Goal: Task Accomplishment & Management: Use online tool/utility

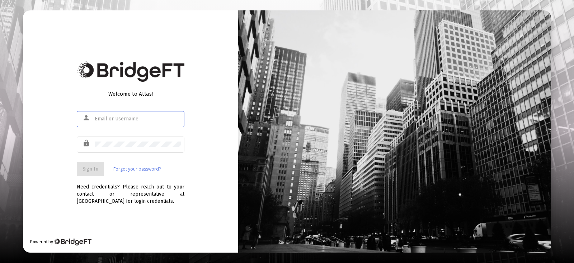
click at [145, 124] on div at bounding box center [138, 119] width 86 height 18
click at [147, 120] on input "text" at bounding box center [138, 119] width 86 height 6
type input "[EMAIL_ADDRESS][DOMAIN_NAME]"
click at [95, 169] on span "Sign In" at bounding box center [90, 169] width 16 height 6
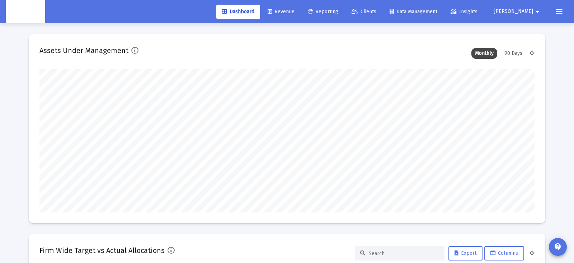
scroll to position [143, 266]
type input "[DATE]"
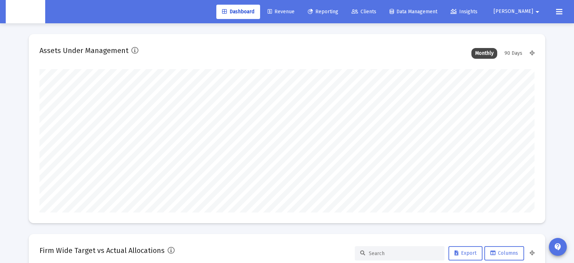
click at [294, 13] on span "Revenue" at bounding box center [281, 12] width 27 height 6
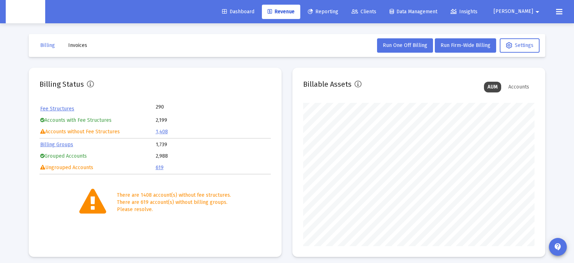
scroll to position [143, 231]
click at [68, 52] on button "Invoices" at bounding box center [77, 45] width 30 height 14
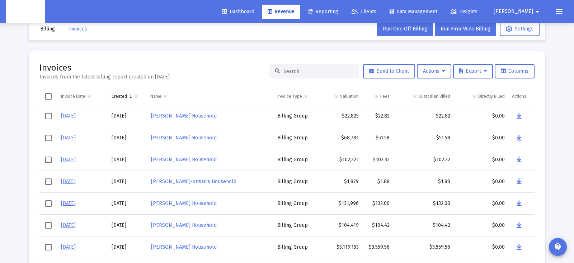
scroll to position [17, 0]
click at [303, 74] on div at bounding box center [314, 71] width 90 height 14
click at [304, 73] on input at bounding box center [318, 71] width 70 height 6
click at [304, 72] on input at bounding box center [318, 71] width 70 height 6
paste input "[PERSON_NAME] Household"
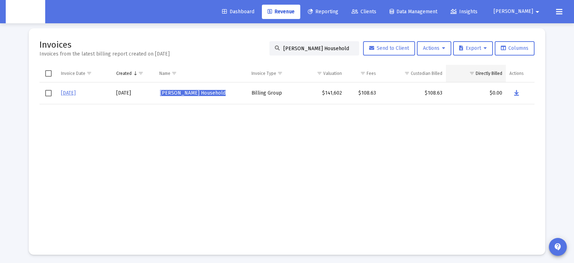
scroll to position [41, 0]
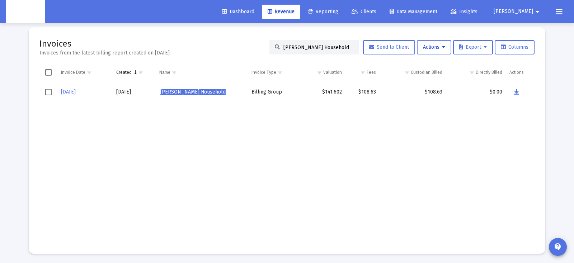
click at [443, 47] on button "Actions" at bounding box center [434, 47] width 34 height 14
click at [443, 80] on button "Load Historical Invoices" at bounding box center [451, 82] width 76 height 17
click at [49, 70] on span "Select all" at bounding box center [48, 71] width 6 height 6
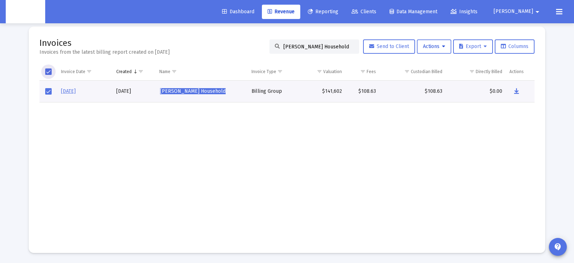
click at [434, 49] on span "Actions" at bounding box center [434, 46] width 22 height 6
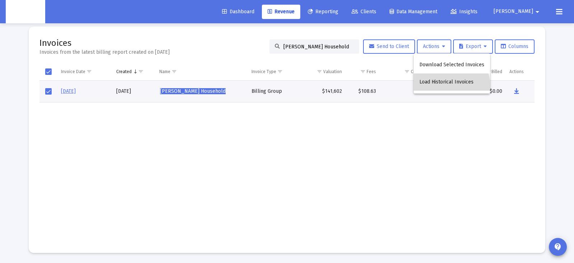
click at [450, 86] on button "Load Historical Invoices" at bounding box center [451, 82] width 76 height 17
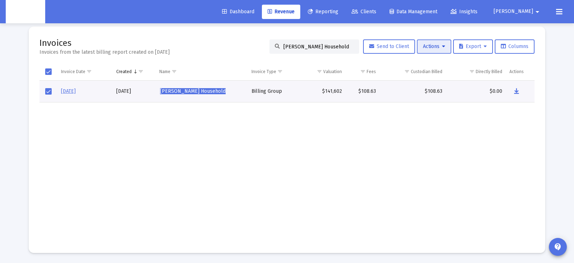
click at [442, 50] on button "Actions" at bounding box center [434, 46] width 34 height 14
click at [445, 81] on button "Load Historical Invoices" at bounding box center [451, 81] width 76 height 17
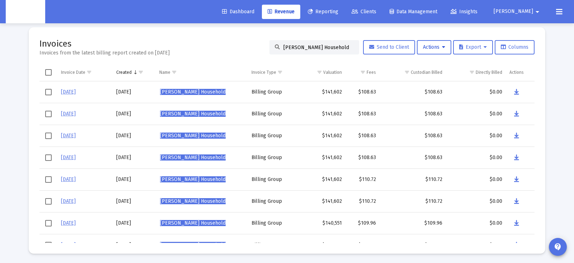
scroll to position [42, 0]
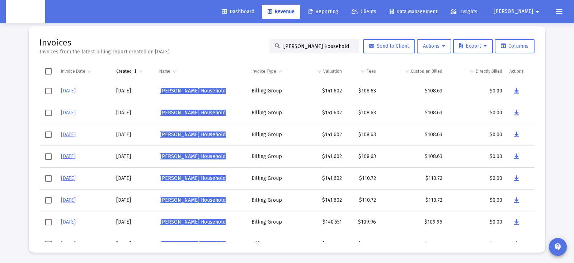
click at [46, 181] on td "Data grid" at bounding box center [48, 178] width 18 height 22
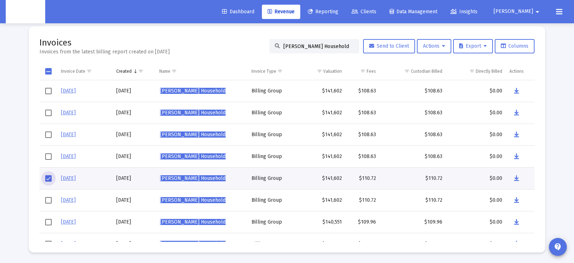
click at [47, 179] on span "Select row" at bounding box center [48, 178] width 6 height 6
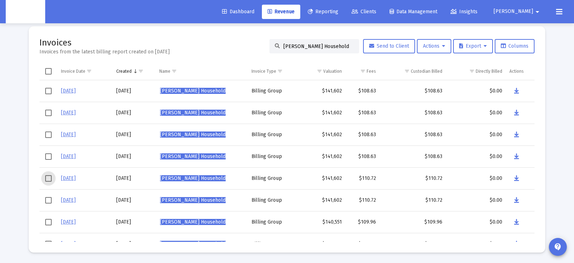
click at [49, 176] on span "Select row" at bounding box center [48, 178] width 6 height 6
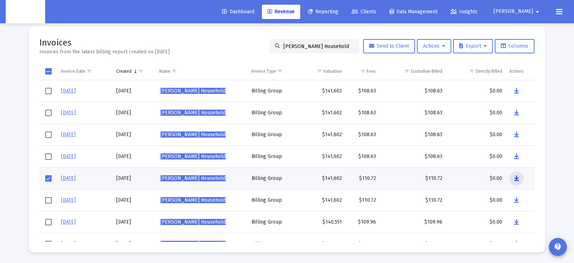
click at [517, 178] on icon "Data grid" at bounding box center [516, 178] width 5 height 9
click at [339, 46] on input "[PERSON_NAME] Household" at bounding box center [318, 46] width 70 height 6
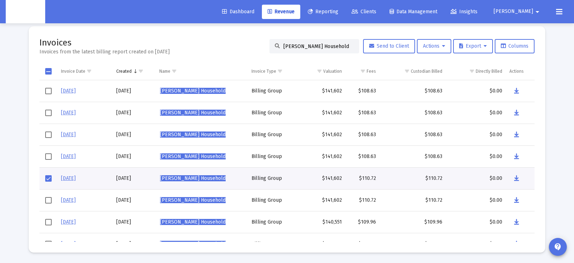
paste input "[PERSON_NAME]'"
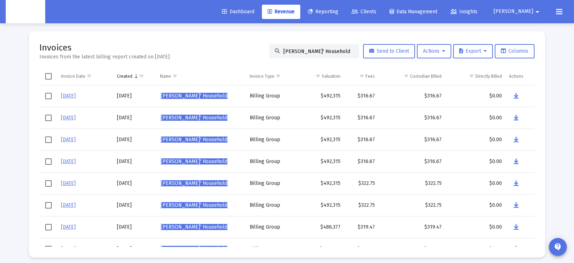
scroll to position [37, 0]
click at [47, 184] on span "Select row" at bounding box center [48, 183] width 6 height 6
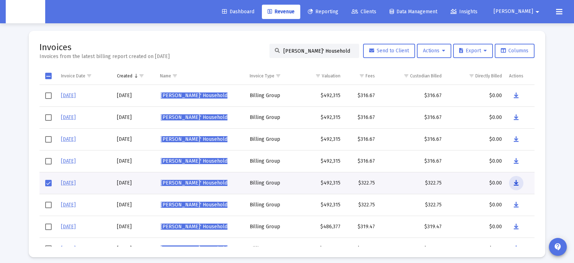
click at [516, 183] on icon "Data grid" at bounding box center [516, 183] width 5 height 9
click at [309, 49] on input "[PERSON_NAME]' Household" at bounding box center [318, 51] width 70 height 6
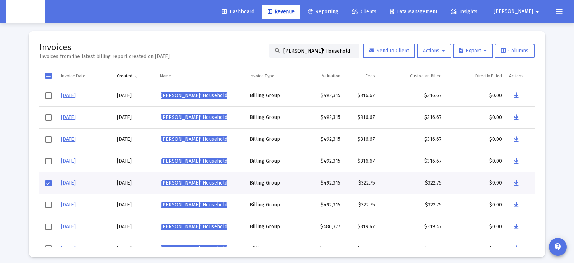
paste input "[PERSON_NAME]"
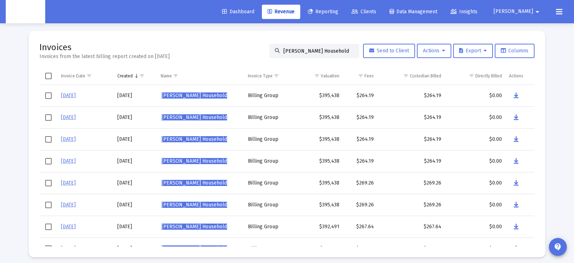
click at [48, 184] on span "Select row" at bounding box center [48, 183] width 6 height 6
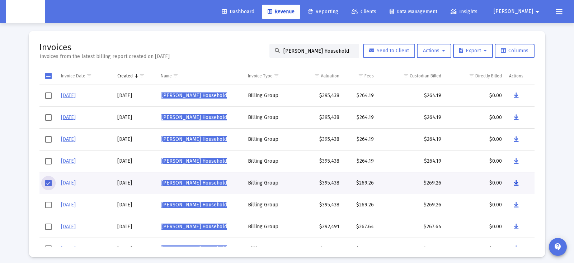
click at [517, 182] on icon "Data grid" at bounding box center [516, 183] width 5 height 9
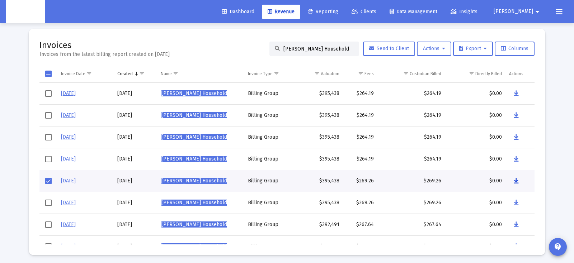
scroll to position [40, 0]
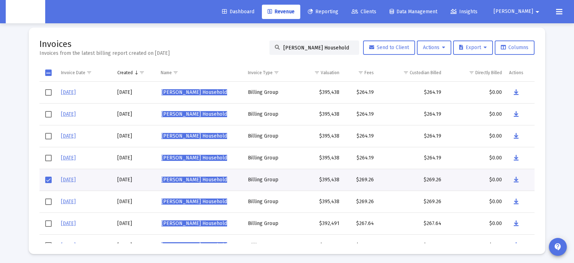
click at [314, 46] on input "[PERSON_NAME] Household" at bounding box center [318, 48] width 70 height 6
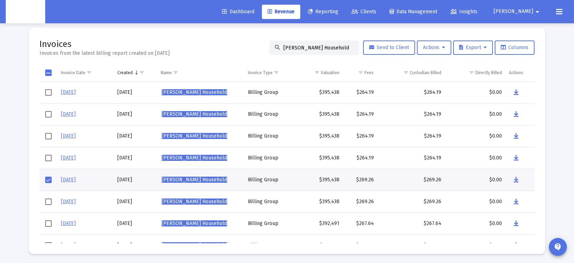
paste input "eith Suitor"
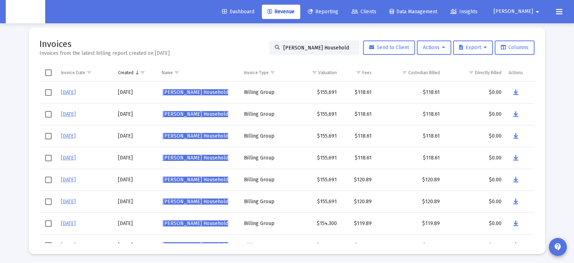
scroll to position [40, 0]
click at [336, 52] on div "[PERSON_NAME] Household" at bounding box center [314, 48] width 90 height 14
click at [215, 59] on mat-card "Invoices Invoices from the latest billing report created on [DATE] [PERSON_NAME…" at bounding box center [287, 141] width 516 height 227
click at [48, 180] on span "Select row" at bounding box center [48, 180] width 6 height 6
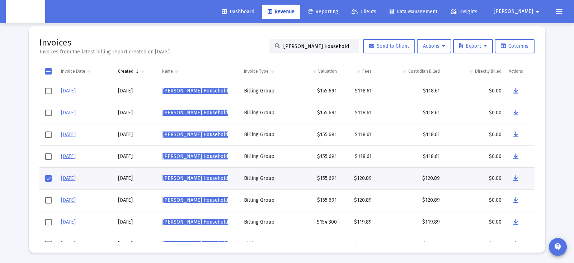
scroll to position [41, 0]
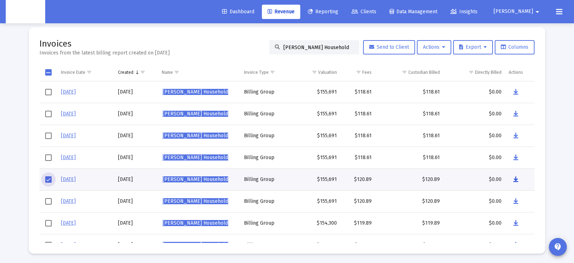
click at [516, 179] on icon "Data grid" at bounding box center [515, 179] width 5 height 9
click at [309, 47] on input "[PERSON_NAME] Household" at bounding box center [318, 47] width 70 height 6
click at [310, 47] on input "[PERSON_NAME] Household" at bounding box center [318, 47] width 70 height 6
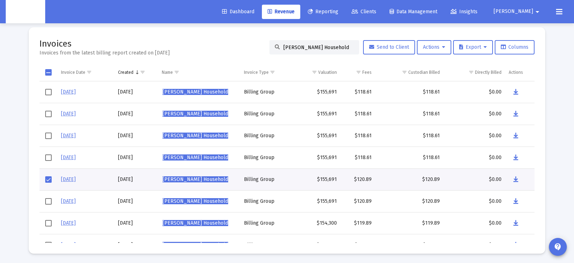
paste input "[PERSON_NAME]"
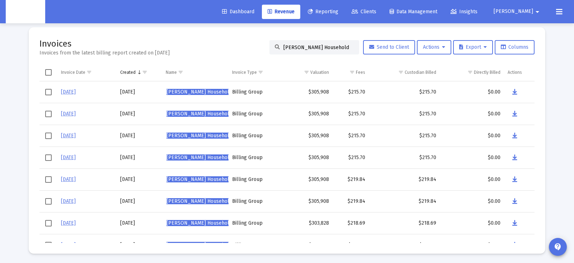
click at [47, 178] on span "Select row" at bounding box center [48, 179] width 6 height 6
click at [48, 178] on span "Select row" at bounding box center [48, 179] width 6 height 6
click at [51, 180] on span "Select row" at bounding box center [48, 179] width 6 height 6
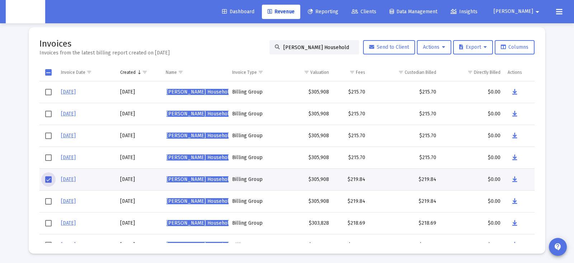
scroll to position [42, 0]
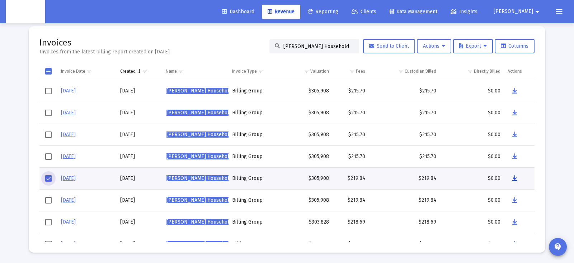
click at [516, 178] on icon "Data grid" at bounding box center [514, 178] width 5 height 9
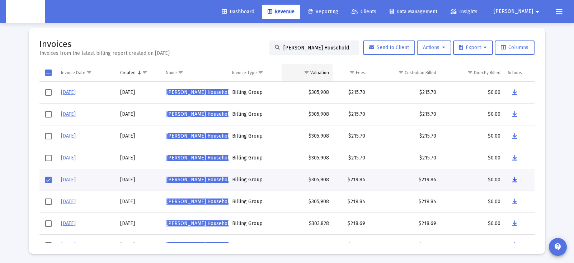
scroll to position [40, 0]
click at [313, 48] on input "[PERSON_NAME] Household" at bounding box center [318, 48] width 70 height 6
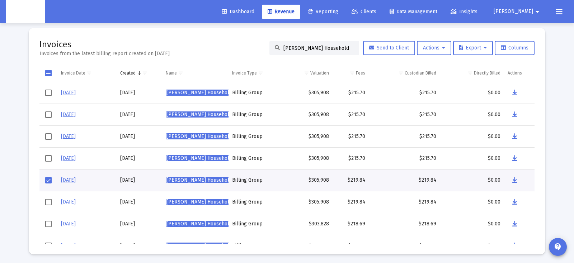
paste input "[PERSON_NAME]"
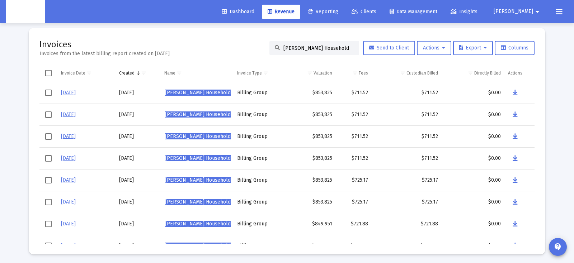
click at [356, 181] on div "$725.17" at bounding box center [353, 180] width 29 height 7
click at [47, 179] on span "Select row" at bounding box center [48, 180] width 6 height 6
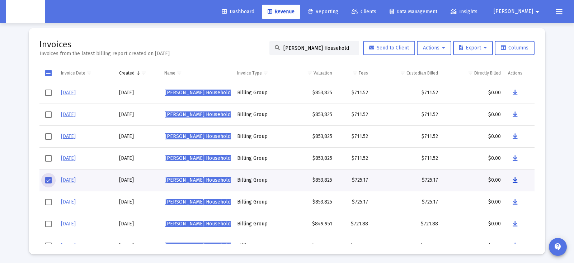
click at [515, 180] on icon "Data grid" at bounding box center [514, 180] width 5 height 9
click at [334, 46] on input "[PERSON_NAME] Household" at bounding box center [318, 48] width 70 height 6
paste input "[PERSON_NAME]"
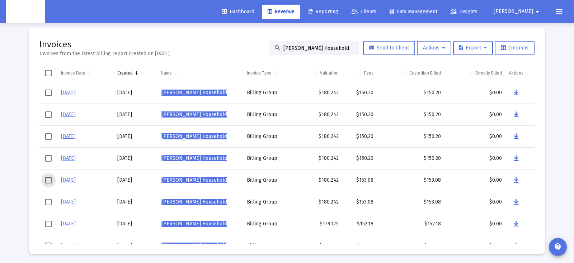
click at [49, 178] on span "Select row" at bounding box center [48, 180] width 6 height 6
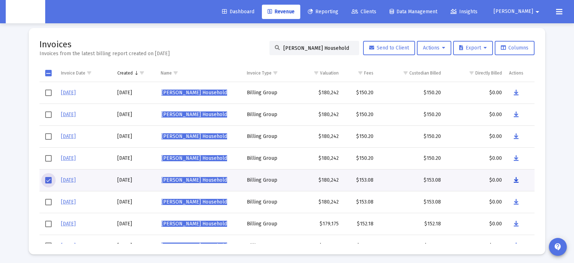
click at [516, 179] on icon "Data grid" at bounding box center [516, 180] width 5 height 9
click at [323, 46] on input "[PERSON_NAME] Household" at bounding box center [318, 48] width 70 height 6
click at [324, 46] on input "[PERSON_NAME] Household" at bounding box center [318, 48] width 70 height 6
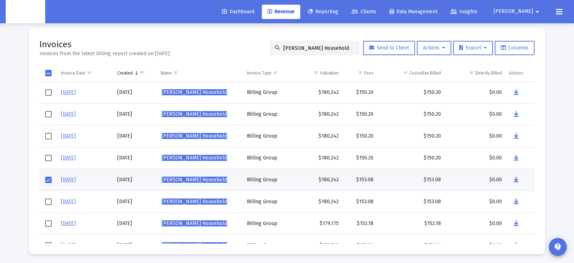
paste input "rnold [PERSON_NAME]"
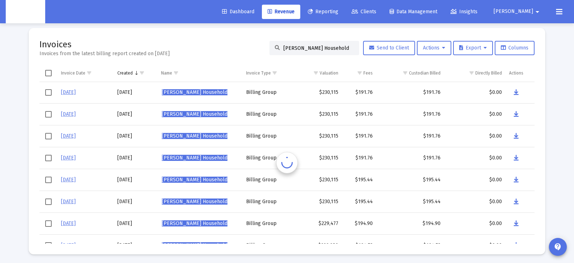
scroll to position [0, 0]
click at [48, 178] on span "Select row" at bounding box center [48, 180] width 6 height 6
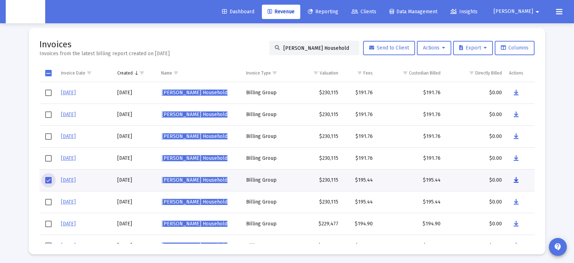
click at [516, 181] on icon "Data grid" at bounding box center [516, 180] width 5 height 9
click at [314, 50] on input "[PERSON_NAME] Household" at bounding box center [318, 48] width 70 height 6
click at [315, 49] on input "[PERSON_NAME] Household" at bounding box center [318, 48] width 70 height 6
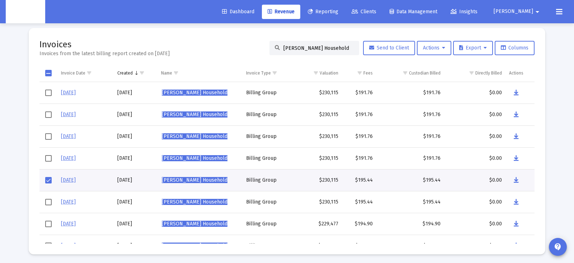
paste input "[PERSON_NAME]"
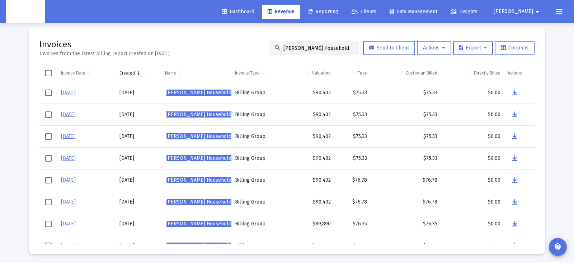
click at [46, 180] on span "Select row" at bounding box center [48, 180] width 6 height 6
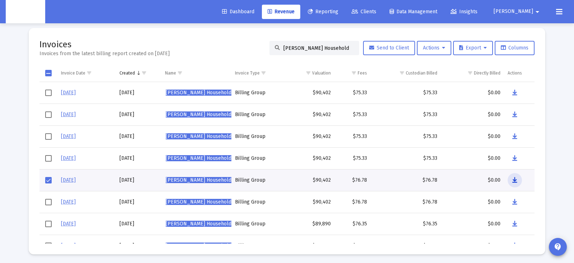
click at [515, 180] on icon "Data grid" at bounding box center [514, 180] width 5 height 9
click at [320, 48] on input "[PERSON_NAME] Household" at bounding box center [318, 48] width 70 height 6
paste input "[PERSON_NAME]"
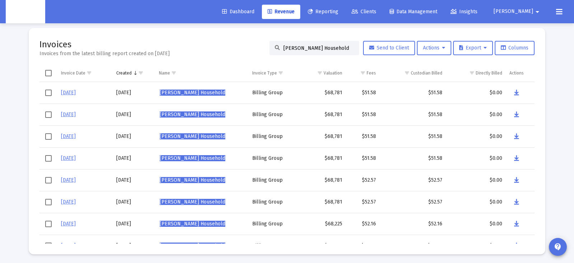
click at [51, 180] on span "Select row" at bounding box center [48, 180] width 6 height 6
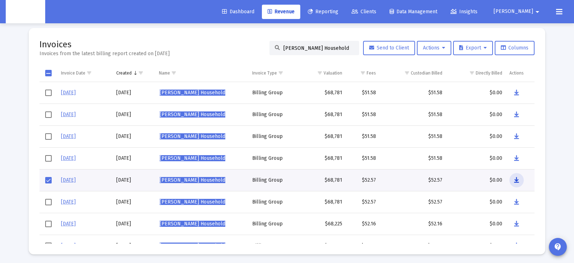
click at [517, 181] on icon "Data grid" at bounding box center [516, 180] width 5 height 9
click at [297, 51] on input "[PERSON_NAME] Household" at bounding box center [318, 48] width 70 height 6
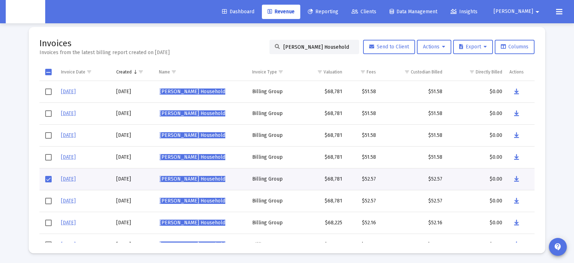
click at [297, 51] on div "[PERSON_NAME] Household" at bounding box center [314, 47] width 90 height 14
paste input "[PERSON_NAME]"
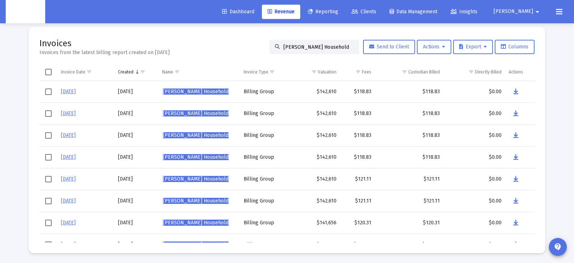
drag, startPoint x: 360, startPoint y: 179, endPoint x: 351, endPoint y: 179, distance: 9.0
click at [360, 179] on div "$121.11" at bounding box center [358, 179] width 28 height 7
drag, startPoint x: 49, startPoint y: 179, endPoint x: 95, endPoint y: 179, distance: 46.3
click at [49, 179] on span "Select row" at bounding box center [48, 179] width 6 height 6
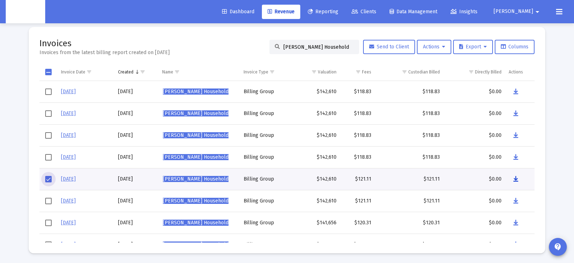
click at [519, 180] on button "Data grid" at bounding box center [516, 179] width 14 height 14
click at [309, 47] on input "[PERSON_NAME] Household" at bounding box center [318, 47] width 70 height 6
click at [310, 47] on input "[PERSON_NAME] Household" at bounding box center [318, 47] width 70 height 6
paste input "is [PERSON_NAME]"
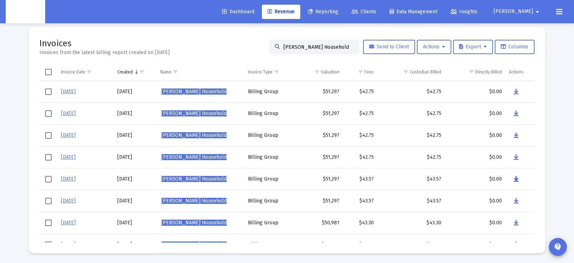
click at [515, 178] on icon "Data grid" at bounding box center [516, 179] width 5 height 9
click at [301, 49] on input "[PERSON_NAME] Household" at bounding box center [318, 47] width 70 height 6
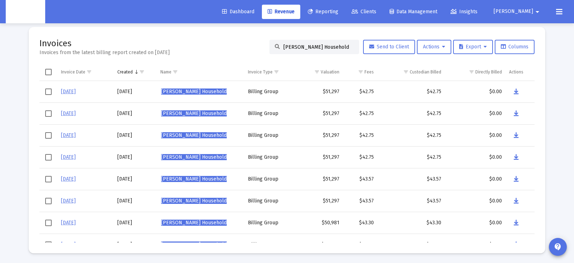
paste input "[PERSON_NAME]"
click at [48, 179] on span "Select row" at bounding box center [48, 179] width 6 height 6
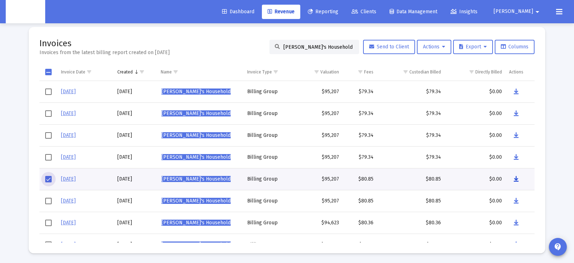
click at [520, 179] on button "Data grid" at bounding box center [516, 179] width 14 height 14
click at [305, 49] on input "[PERSON_NAME]'s Household" at bounding box center [318, 47] width 70 height 6
paste input "Rubi"
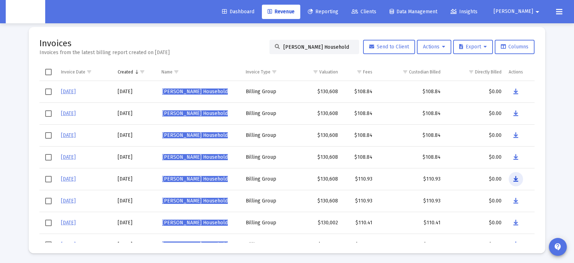
click at [515, 180] on icon "Data grid" at bounding box center [515, 179] width 5 height 9
click at [293, 44] on input "[PERSON_NAME] Household" at bounding box center [318, 47] width 70 height 6
paste input "ryl Saturne"
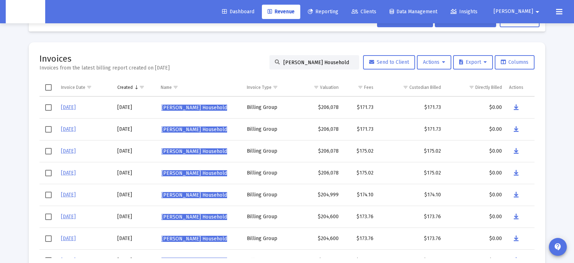
scroll to position [42, 0]
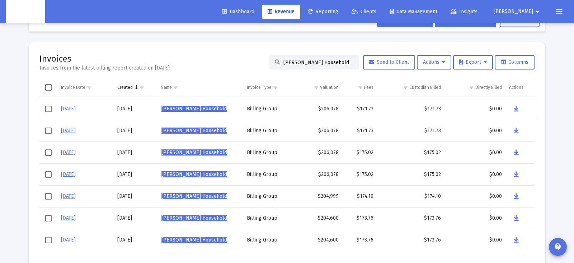
click at [546, 67] on div "Billing Invoices Run One Off Billing Run Firm-Wide Billing Settings Invoices In…" at bounding box center [287, 139] width 538 height 282
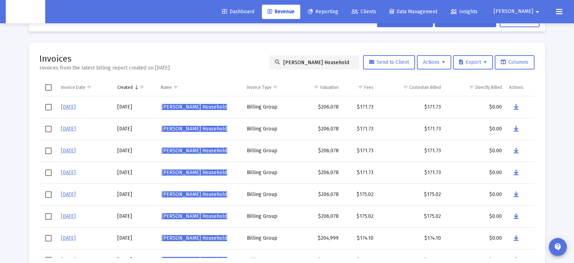
scroll to position [0, 0]
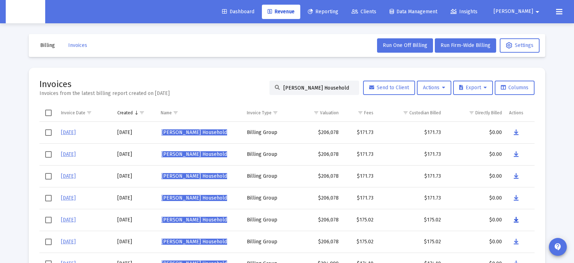
click at [512, 219] on button "Data grid" at bounding box center [516, 220] width 14 height 14
click at [335, 88] on input "[PERSON_NAME] Household" at bounding box center [318, 88] width 70 height 6
paste input "ve [PERSON_NAME]"
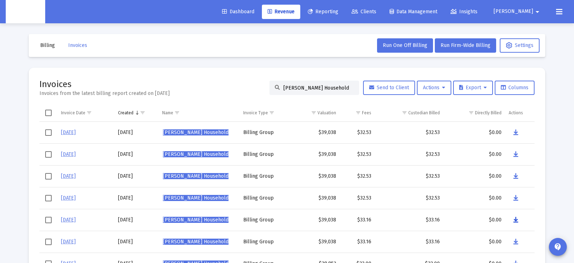
click at [515, 220] on icon "Data grid" at bounding box center [515, 220] width 5 height 9
click at [343, 86] on input "[PERSON_NAME] Household" at bounding box center [318, 88] width 70 height 6
paste input "[PERSON_NAME]"
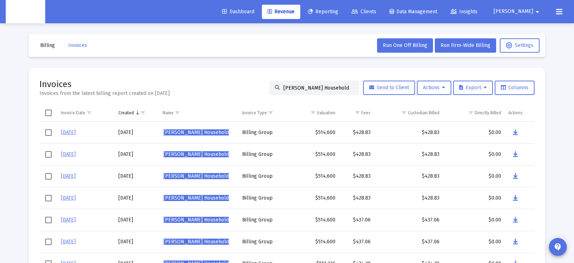
scroll to position [4, 0]
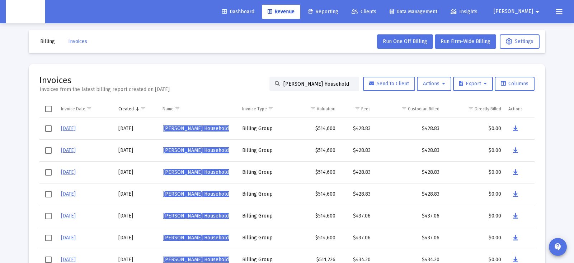
click at [281, 61] on div "Billing Invoices Run One Off Billing Run Firm-Wide Billing Settings Invoices In…" at bounding box center [287, 160] width 538 height 282
drag, startPoint x: 361, startPoint y: 208, endPoint x: 358, endPoint y: 210, distance: 4.3
click at [360, 209] on td "$437.06" at bounding box center [356, 216] width 35 height 22
drag, startPoint x: 513, startPoint y: 213, endPoint x: 507, endPoint y: 213, distance: 6.1
click at [513, 213] on button "Data grid" at bounding box center [515, 216] width 14 height 14
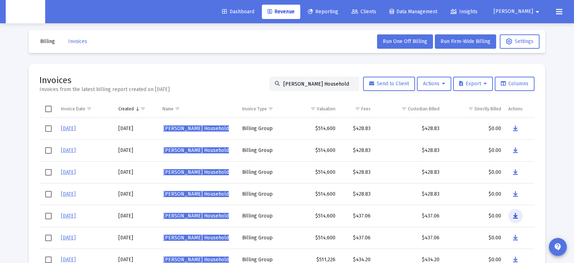
scroll to position [1, 0]
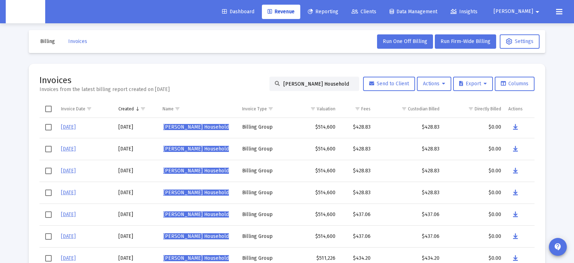
drag, startPoint x: 332, startPoint y: 88, endPoint x: 339, endPoint y: 83, distance: 8.4
click at [332, 87] on div "[PERSON_NAME] Household" at bounding box center [314, 84] width 90 height 14
drag, startPoint x: 339, startPoint y: 83, endPoint x: 219, endPoint y: 75, distance: 120.0
click at [219, 78] on div "Invoices Invoices from the latest billing report created on [DATE] [PERSON_NAME…" at bounding box center [286, 84] width 495 height 19
paste input "[PERSON_NAME]"
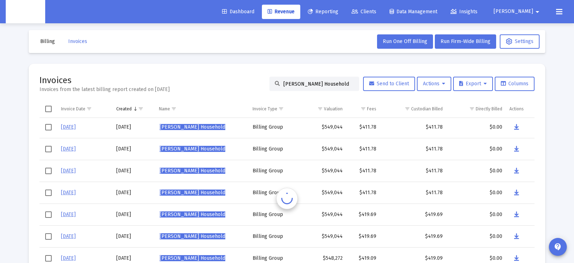
scroll to position [0, 0]
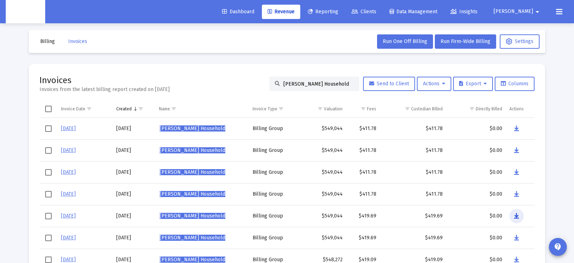
click at [519, 217] on icon "Data grid" at bounding box center [516, 216] width 5 height 9
click at [311, 82] on input "[PERSON_NAME] Household" at bounding box center [318, 84] width 70 height 6
paste input "[PERSON_NAME]"
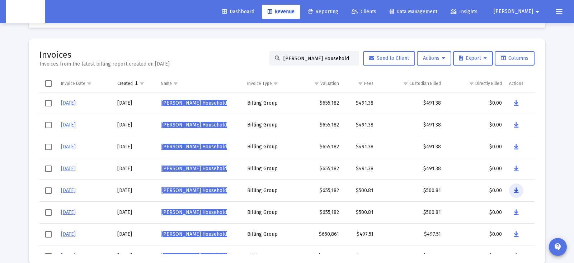
click at [516, 190] on icon "Data grid" at bounding box center [516, 190] width 5 height 9
click at [315, 57] on input "[PERSON_NAME] Household" at bounding box center [318, 59] width 70 height 6
click at [315, 58] on input "[PERSON_NAME] Household" at bounding box center [318, 59] width 70 height 6
paste input "[PERSON_NAME]'"
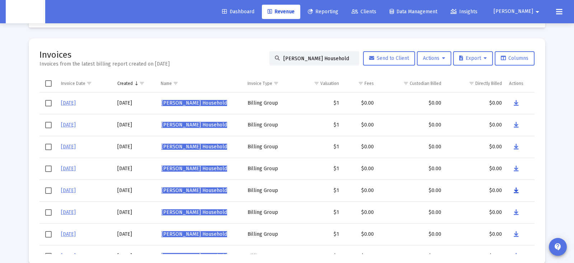
click at [515, 194] on button "Data grid" at bounding box center [516, 191] width 14 height 14
click at [316, 56] on input "[PERSON_NAME] Household" at bounding box center [318, 59] width 70 height 6
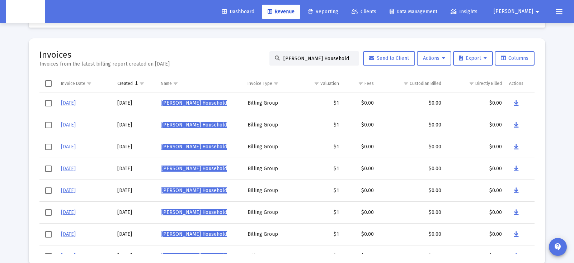
paste input "[PERSON_NAME]"
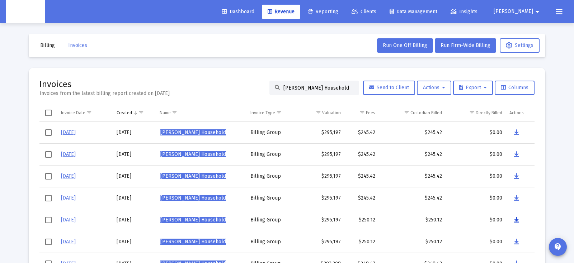
click at [515, 219] on icon "Data grid" at bounding box center [516, 220] width 5 height 9
click at [318, 90] on input "[PERSON_NAME] Household" at bounding box center [318, 88] width 70 height 6
paste input "[PERSON_NAME]"
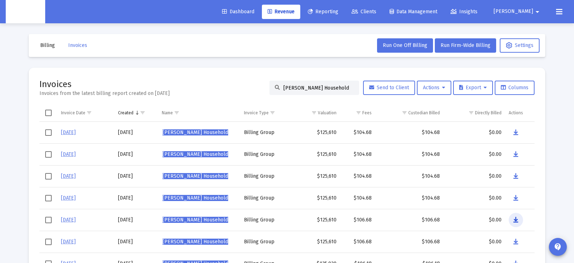
click at [516, 219] on icon "Data grid" at bounding box center [515, 220] width 5 height 9
click at [337, 89] on input "[PERSON_NAME] Household" at bounding box center [318, 88] width 70 height 6
paste input "[PERSON_NAME]"
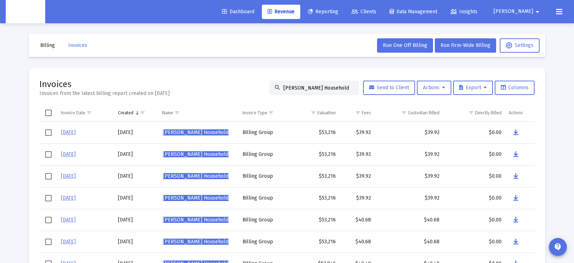
scroll to position [0, 0]
click at [511, 218] on button "Data grid" at bounding box center [516, 220] width 14 height 14
click at [310, 89] on input "[PERSON_NAME] Household" at bounding box center [318, 88] width 70 height 6
click at [311, 89] on input "[PERSON_NAME] Household" at bounding box center [318, 88] width 70 height 6
click at [311, 90] on input "[PERSON_NAME] Household" at bounding box center [318, 88] width 70 height 6
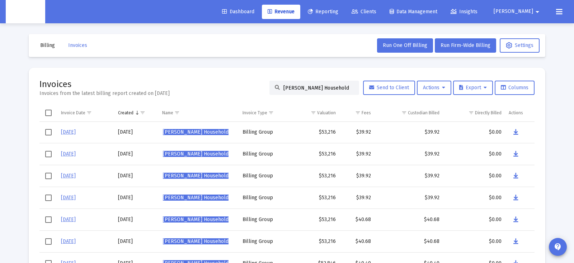
click at [311, 90] on input "[PERSON_NAME] Household" at bounding box center [318, 88] width 70 height 6
paste input "[PERSON_NAME]"
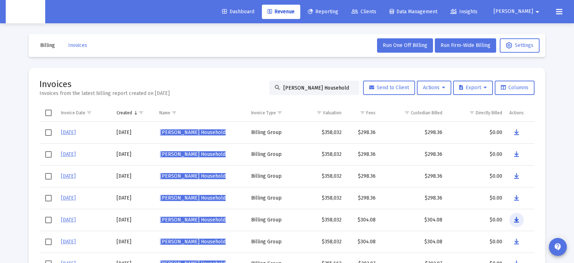
click at [516, 220] on icon "Data grid" at bounding box center [516, 220] width 5 height 9
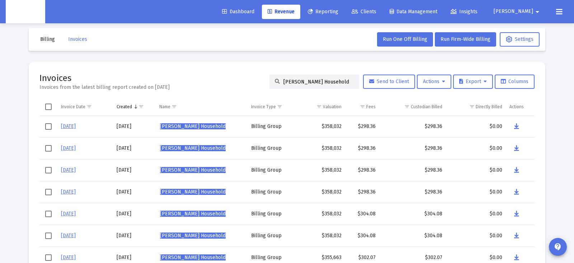
click at [332, 82] on input "[PERSON_NAME] Household" at bounding box center [318, 82] width 70 height 6
paste input "Nav Mand"
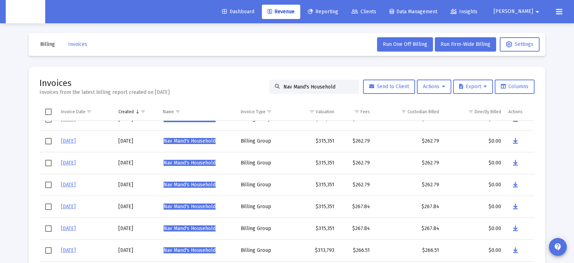
scroll to position [13, 0]
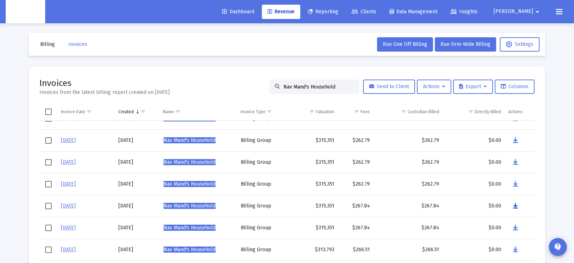
click at [516, 204] on icon "Data grid" at bounding box center [515, 206] width 5 height 9
click at [332, 89] on input "Nav Mand's Household" at bounding box center [318, 87] width 70 height 6
drag, startPoint x: 334, startPoint y: 88, endPoint x: 253, endPoint y: 83, distance: 80.8
click at [253, 84] on div "Invoices Invoices from the latest billing report created on [DATE] Nav Mand's H…" at bounding box center [286, 86] width 495 height 19
paste input "[PERSON_NAME]"
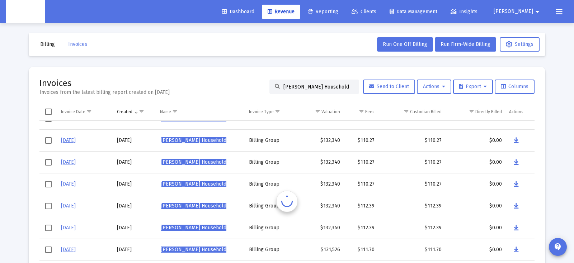
scroll to position [0, 0]
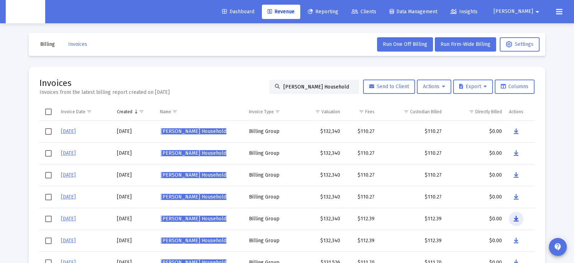
click at [515, 218] on icon "Data grid" at bounding box center [516, 219] width 5 height 9
click at [332, 87] on input "[PERSON_NAME] Household" at bounding box center [318, 87] width 70 height 6
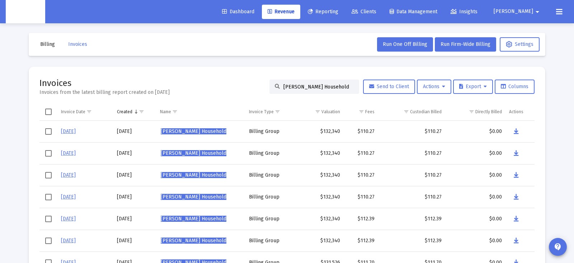
paste input "[PERSON_NAME]"
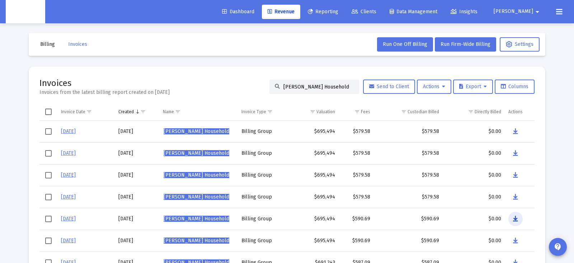
click at [518, 218] on button "Data grid" at bounding box center [515, 219] width 14 height 14
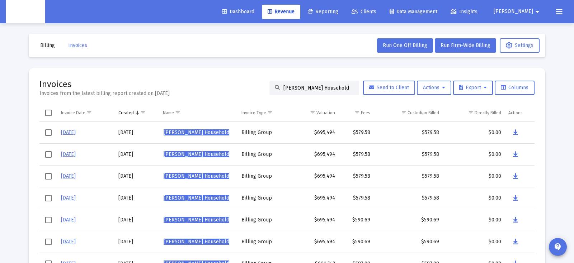
drag, startPoint x: 318, startPoint y: 89, endPoint x: 323, endPoint y: 89, distance: 5.0
click at [318, 89] on input "[PERSON_NAME] Household" at bounding box center [318, 88] width 70 height 6
click at [323, 89] on input "[PERSON_NAME] Household" at bounding box center [318, 88] width 70 height 6
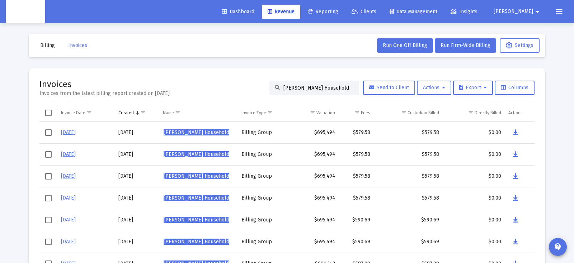
paste input "[PERSON_NAME]"
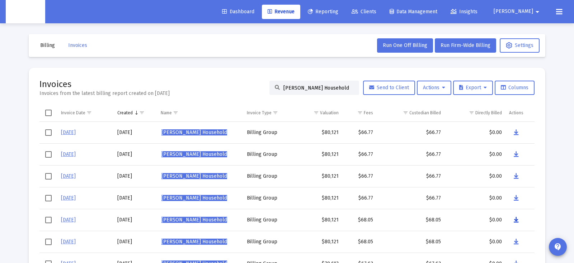
drag, startPoint x: 514, startPoint y: 218, endPoint x: 510, endPoint y: 217, distance: 3.7
click at [510, 217] on button "Data grid" at bounding box center [516, 220] width 14 height 14
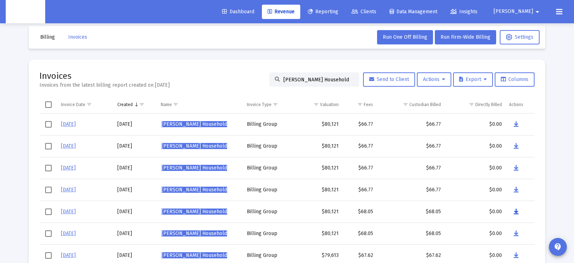
scroll to position [8, 0]
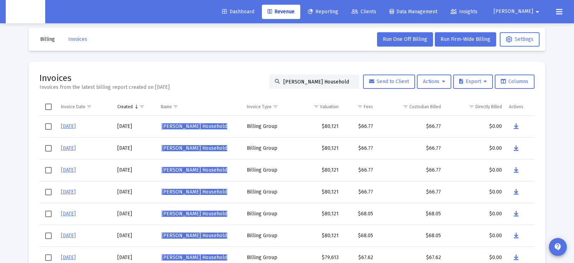
click at [341, 80] on input "[PERSON_NAME] Household" at bounding box center [318, 82] width 70 height 6
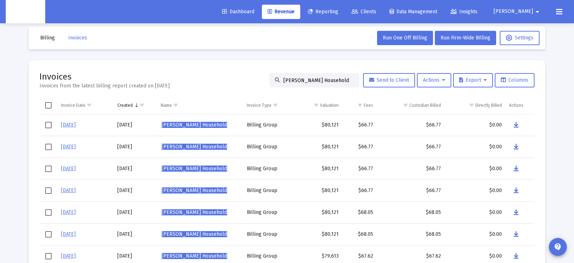
drag, startPoint x: 342, startPoint y: 81, endPoint x: 239, endPoint y: 71, distance: 103.7
click at [239, 71] on div "Invoices Invoices from the latest billing report created on [DATE] [PERSON_NAME…" at bounding box center [286, 80] width 495 height 19
paste input "[PERSON_NAME]"
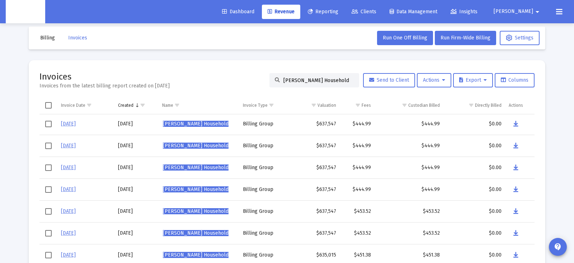
scroll to position [3, 0]
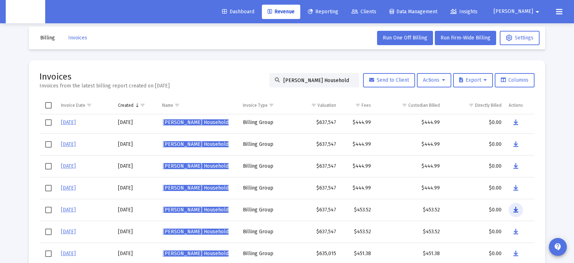
click at [516, 209] on icon "Data grid" at bounding box center [515, 210] width 5 height 9
click at [317, 80] on input "[PERSON_NAME] Household" at bounding box center [318, 80] width 70 height 6
paste input "[PERSON_NAME]"
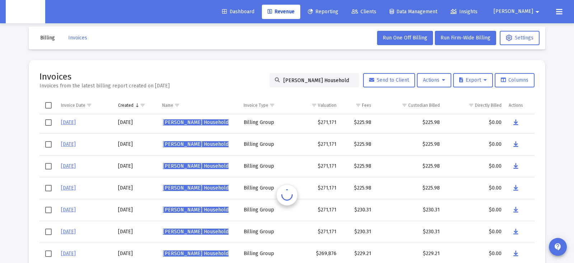
scroll to position [0, 0]
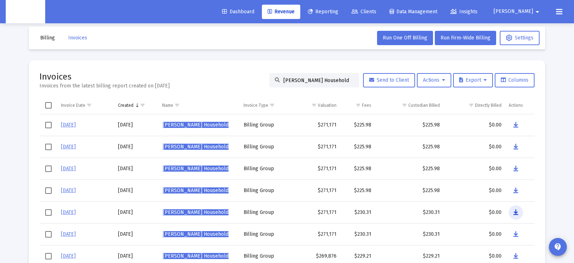
click at [515, 210] on icon "Data grid" at bounding box center [515, 212] width 5 height 9
click at [317, 82] on input "[PERSON_NAME] Household" at bounding box center [318, 80] width 70 height 6
paste input "[PERSON_NAME]"
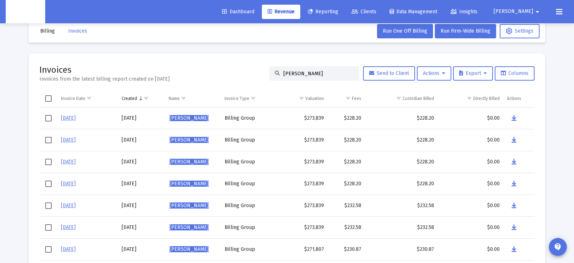
scroll to position [15, 0]
click at [513, 204] on icon "Data grid" at bounding box center [513, 205] width 5 height 9
click at [317, 75] on input "[PERSON_NAME]" at bounding box center [318, 73] width 70 height 6
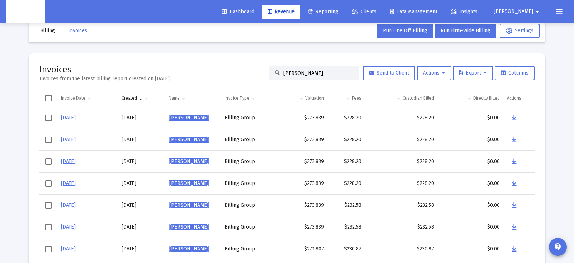
paste input "[PERSON_NAME] Household"
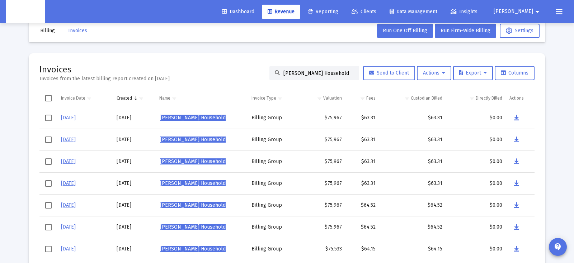
type input "[PERSON_NAME] Household"
drag, startPoint x: 525, startPoint y: 205, endPoint x: 519, endPoint y: 205, distance: 5.7
click at [524, 205] on div "Data grid" at bounding box center [520, 205] width 22 height 14
click at [519, 205] on button "Data grid" at bounding box center [516, 205] width 14 height 14
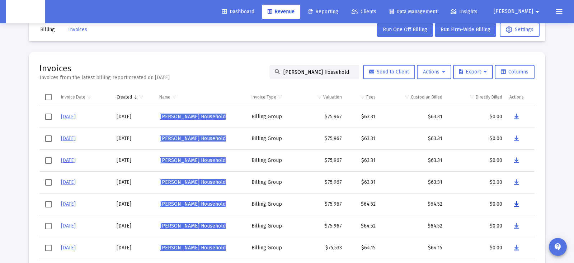
scroll to position [0, 0]
